Goal: Information Seeking & Learning: Learn about a topic

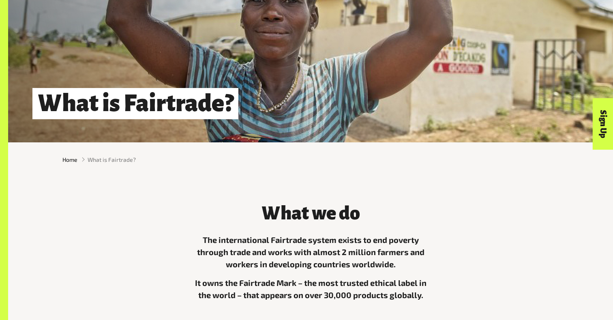
scroll to position [102, 0]
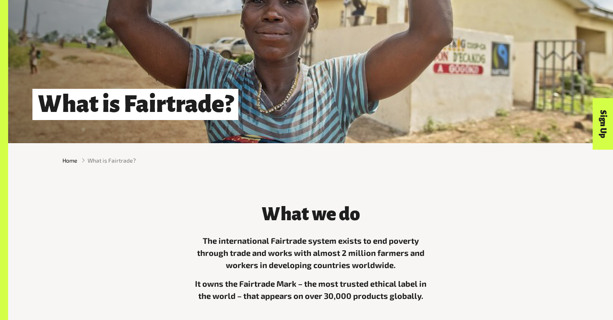
click at [149, 117] on h1 "What is Fairtrade?" at bounding box center [135, 104] width 206 height 31
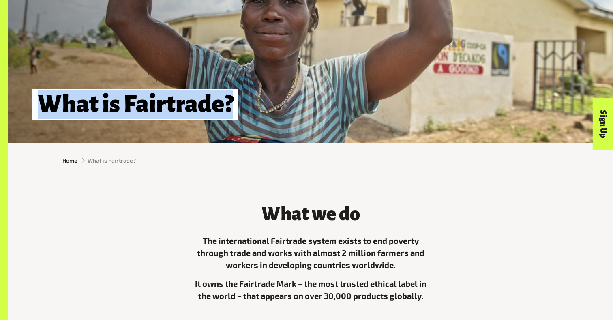
click at [151, 85] on div "What is Fairtrade?" at bounding box center [310, 20] width 604 height 245
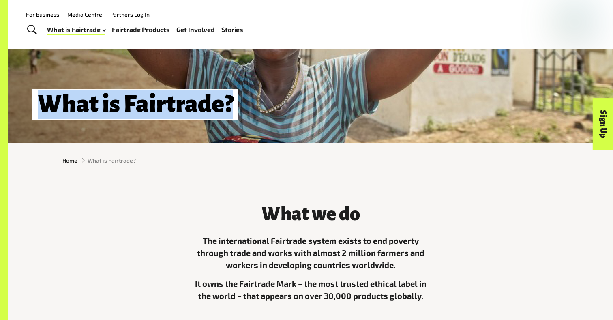
click at [151, 85] on div "What is Fairtrade?" at bounding box center [310, 20] width 604 height 245
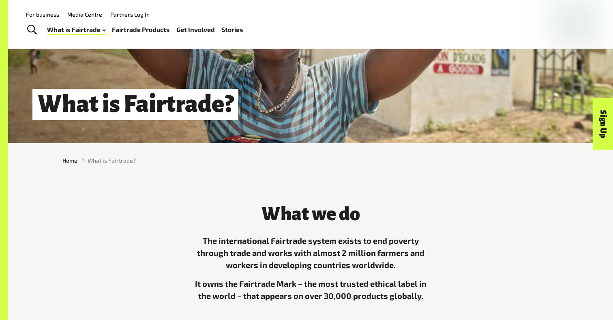
click at [165, 75] on div "What is Fairtrade?" at bounding box center [310, 20] width 604 height 245
drag, startPoint x: 271, startPoint y: 116, endPoint x: 392, endPoint y: 117, distance: 120.7
click at [371, 111] on div "What is Fairtrade?" at bounding box center [310, 104] width 604 height 28
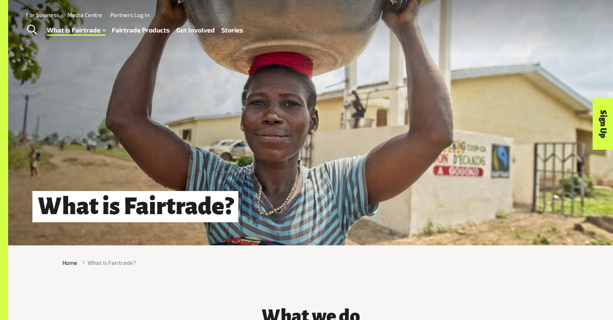
click at [392, 116] on div "What is Fairtrade?" at bounding box center [310, 122] width 604 height 245
click at [295, 90] on div "What is Fairtrade?" at bounding box center [310, 122] width 604 height 245
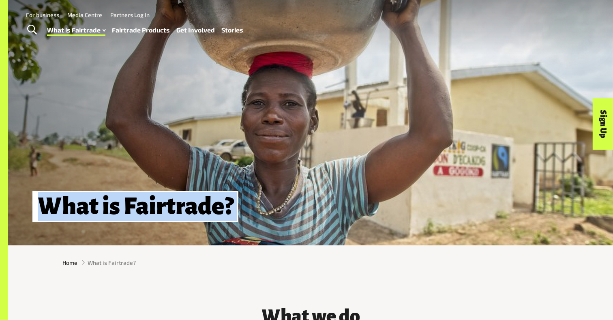
click at [295, 90] on div "What is Fairtrade?" at bounding box center [310, 122] width 604 height 245
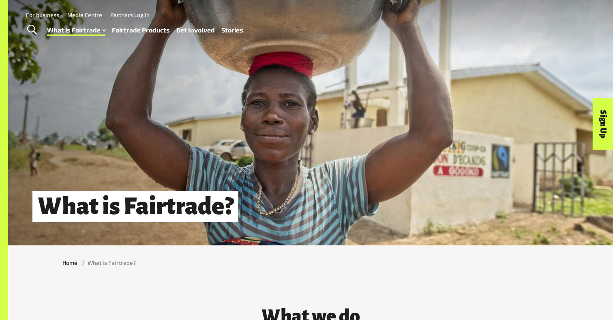
click at [295, 90] on div "What is Fairtrade?" at bounding box center [310, 122] width 604 height 245
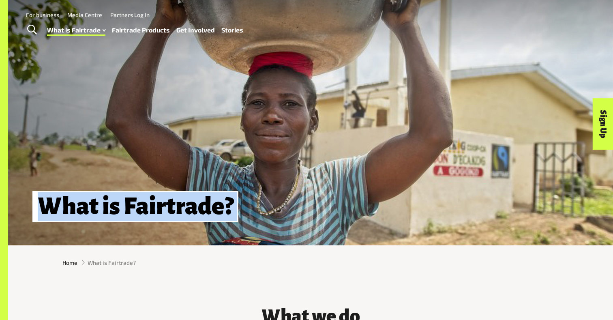
click at [295, 90] on div "What is Fairtrade?" at bounding box center [310, 122] width 604 height 245
click at [571, 26] on img at bounding box center [574, 27] width 31 height 34
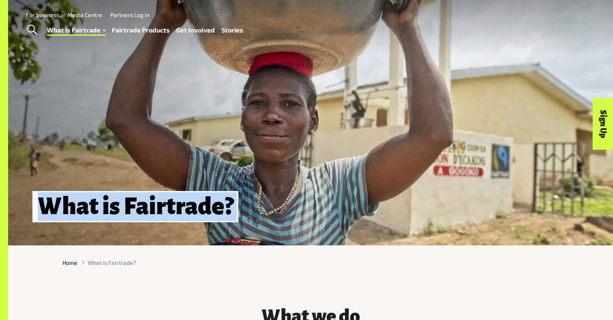
click at [571, 26] on img at bounding box center [574, 27] width 31 height 34
